Goal: Navigation & Orientation: Find specific page/section

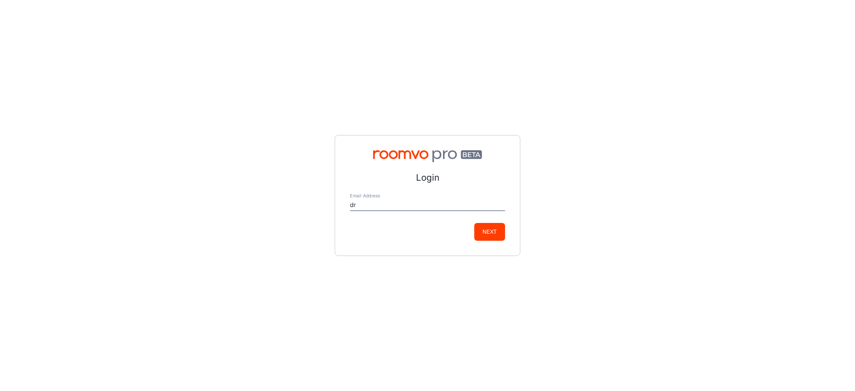
type input "[EMAIL_ADDRESS][DOMAIN_NAME]"
click at [478, 233] on button "Next" at bounding box center [489, 232] width 31 height 18
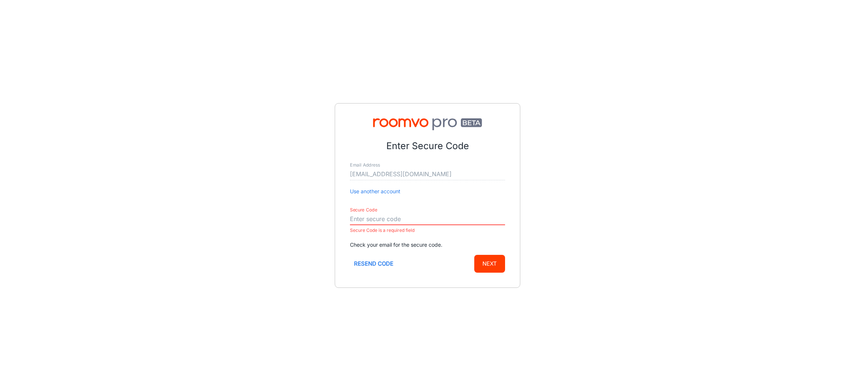
click at [377, 264] on button "Resend code" at bounding box center [373, 264] width 47 height 18
click at [382, 216] on input "Secure Code" at bounding box center [427, 219] width 155 height 12
paste input "156110"
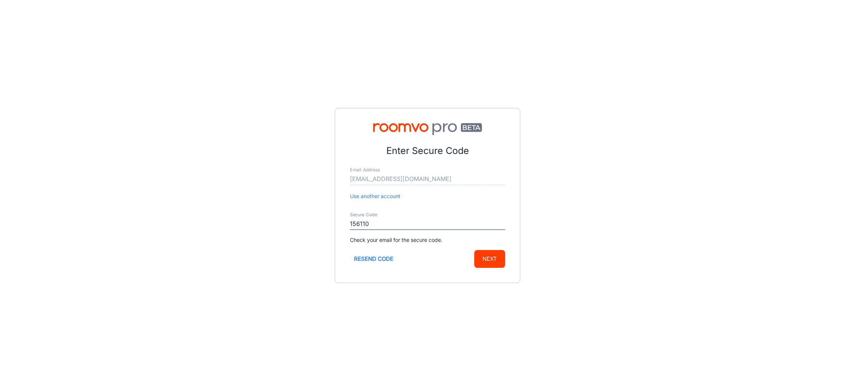
type input "156110"
click at [486, 253] on button "Next" at bounding box center [489, 259] width 31 height 18
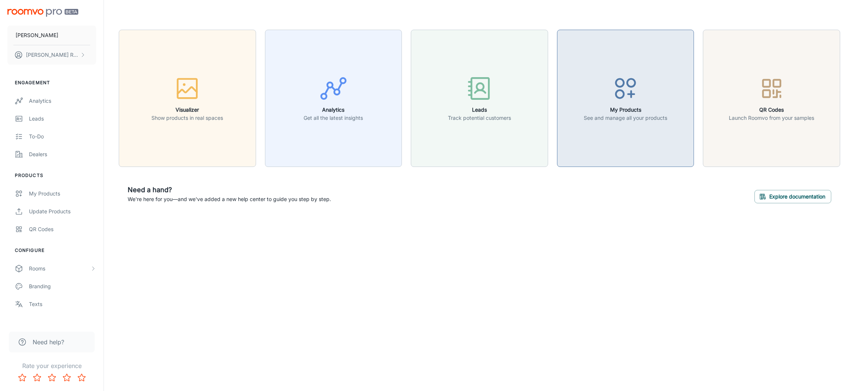
click at [634, 104] on div "button" at bounding box center [625, 90] width 83 height 31
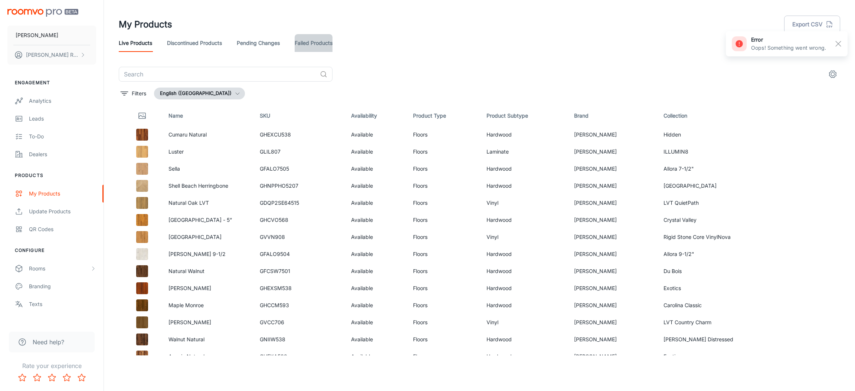
click at [304, 42] on link "Failed Products" at bounding box center [314, 43] width 38 height 18
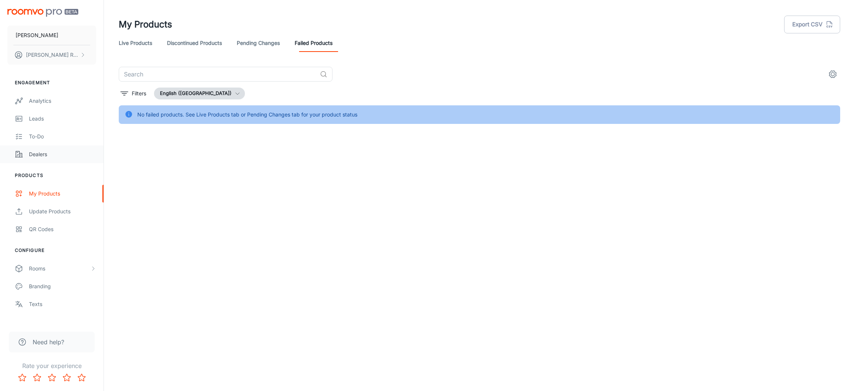
click at [58, 161] on link "Dealers" at bounding box center [52, 154] width 104 height 18
